Goal: Find specific page/section: Find specific page/section

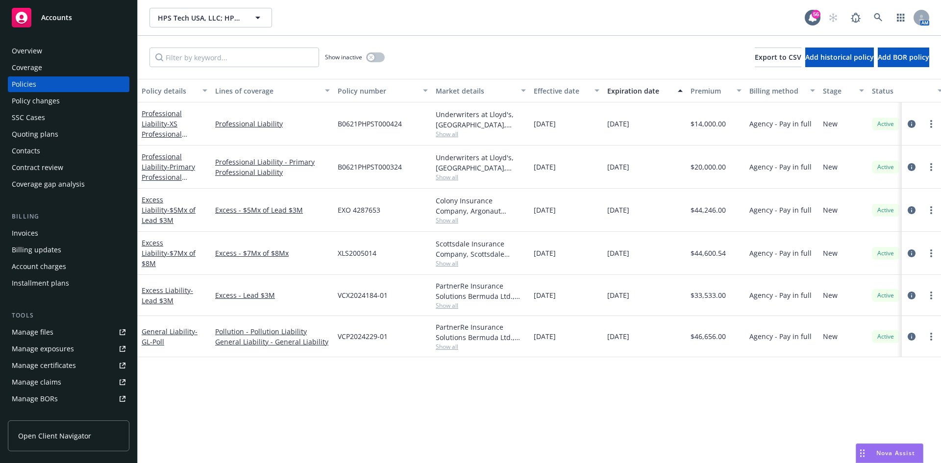
click at [223, 27] on div "HPS Tech USA, LLC; HPS Tech [US_STATE], LLC HPS Tech USA, LLC; HPS Tech [US_STA…" at bounding box center [539, 17] width 803 height 35
click at [227, 19] on span "HPS Tech USA, LLC; HPS Tech [US_STATE], LLC" at bounding box center [200, 18] width 85 height 10
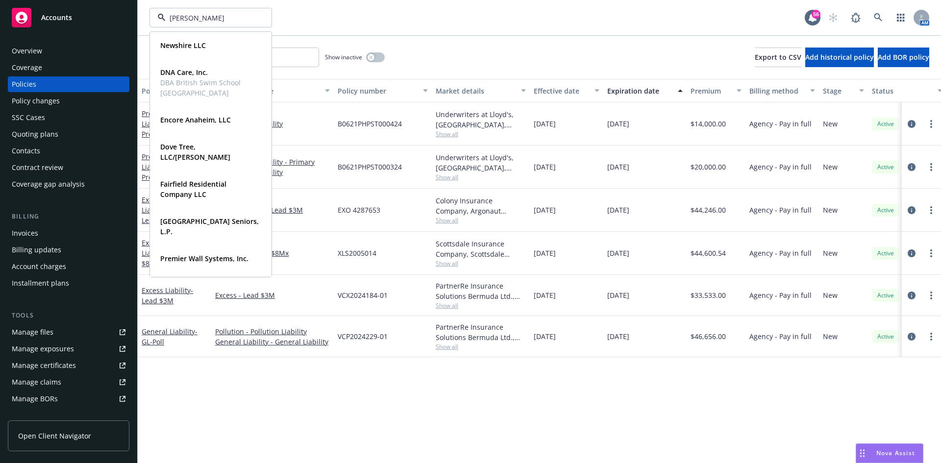
type input "[PERSON_NAME]"
